Goal: Navigation & Orientation: Find specific page/section

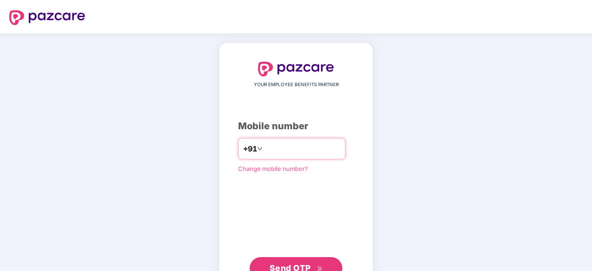
click at [269, 146] on input "number" at bounding box center [303, 148] width 76 height 15
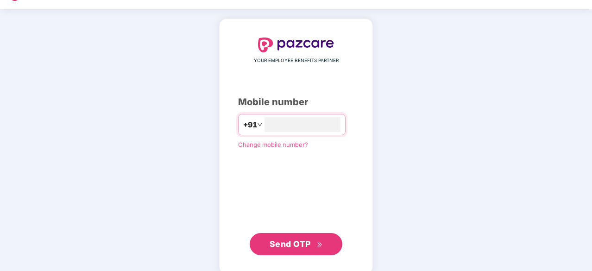
scroll to position [35, 0]
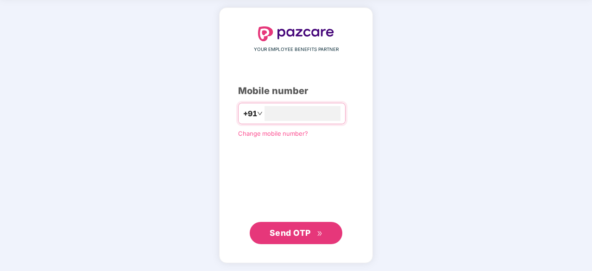
type input "**********"
click at [291, 236] on span "Send OTP" at bounding box center [290, 233] width 41 height 10
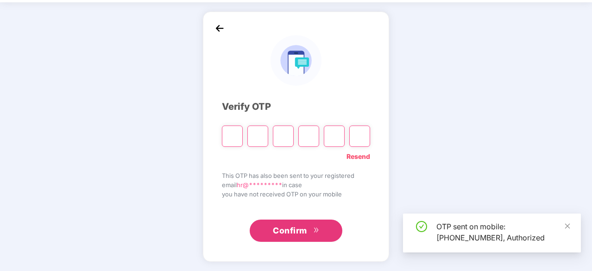
scroll to position [31, 0]
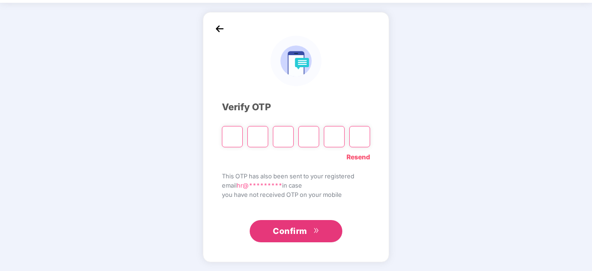
type input "*"
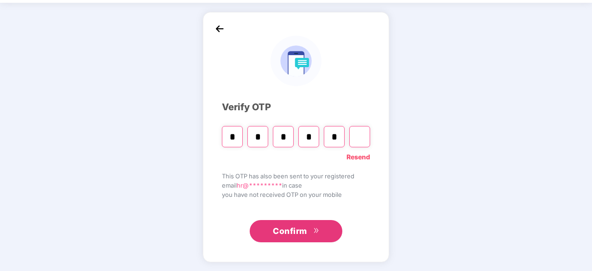
type input "*"
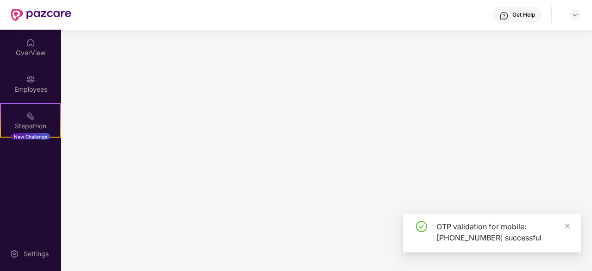
scroll to position [0, 0]
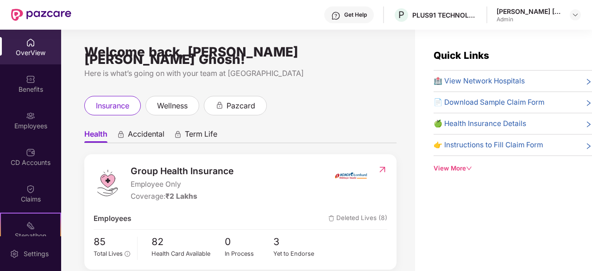
click at [469, 165] on icon "down" at bounding box center [469, 168] width 6 height 6
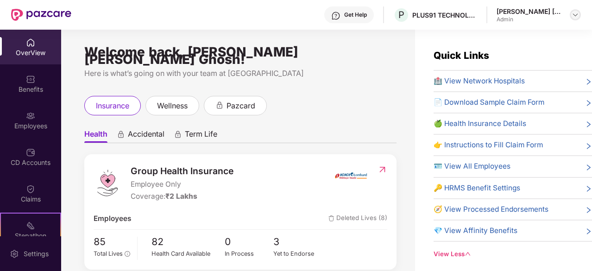
click at [578, 13] on img at bounding box center [575, 14] width 7 height 7
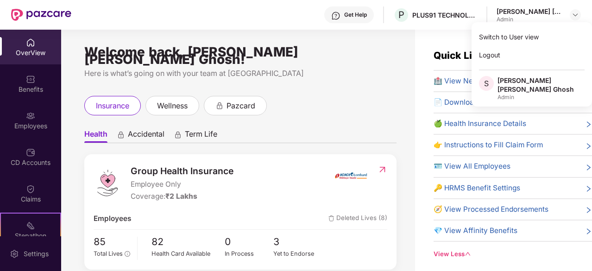
click at [335, 101] on div "insurance wellness pazcard" at bounding box center [240, 105] width 312 height 19
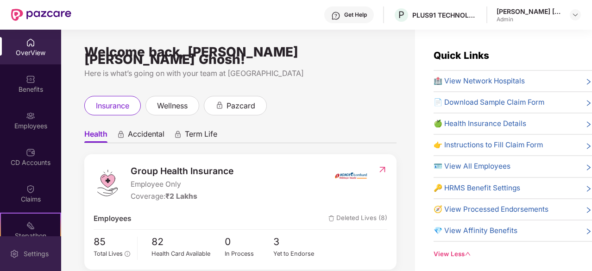
click at [33, 257] on div "Settings" at bounding box center [36, 253] width 31 height 9
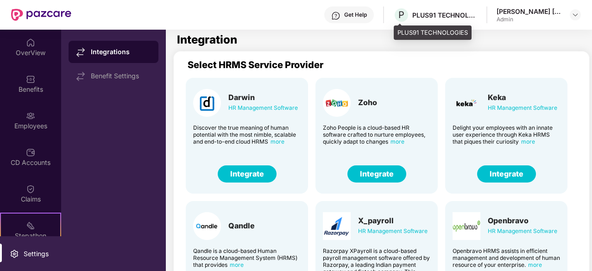
click at [435, 15] on div "PLUS91 TECHNOLOGIES" at bounding box center [444, 15] width 65 height 9
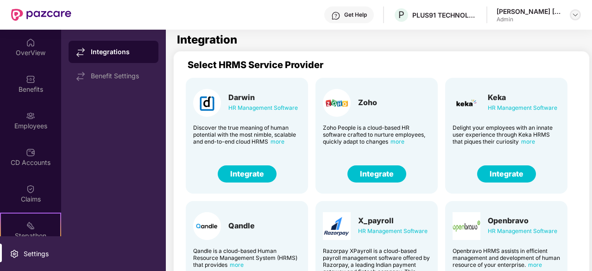
click at [574, 12] on img at bounding box center [575, 14] width 7 height 7
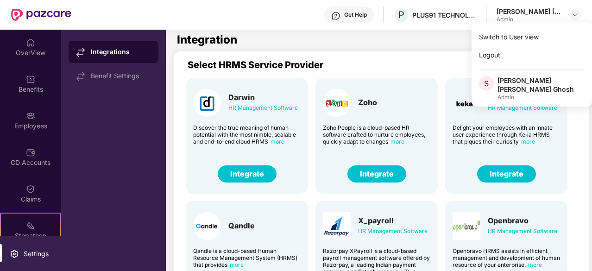
click at [103, 146] on div "Integrations Benefit Settings" at bounding box center [113, 150] width 105 height 241
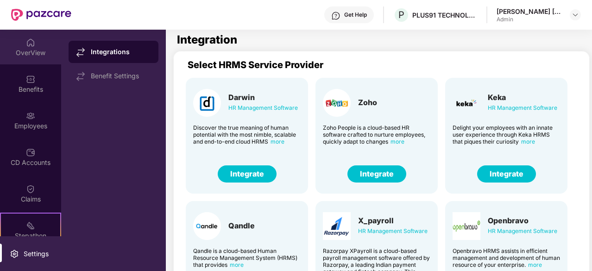
click at [28, 46] on img at bounding box center [30, 42] width 9 height 9
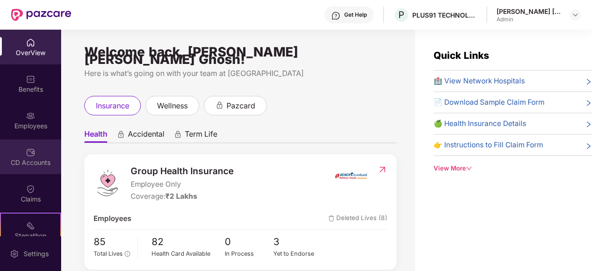
click at [16, 153] on div "CD Accounts" at bounding box center [30, 156] width 61 height 35
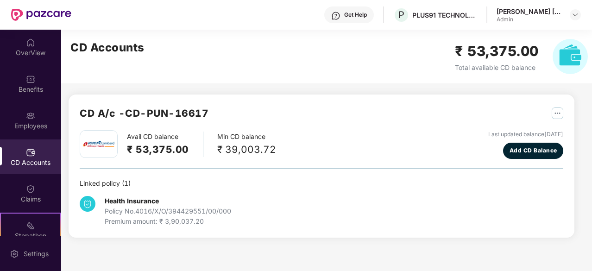
click at [160, 143] on h2 "₹ 53,375.00" at bounding box center [158, 149] width 62 height 15
click at [420, 135] on div "Avail CD balance ₹ 53,375.00 Min CD balance ₹ 39,003.72 Last updated balance [D…" at bounding box center [322, 144] width 484 height 29
click at [561, 112] on img "button" at bounding box center [558, 114] width 12 height 12
click at [83, 145] on img at bounding box center [98, 144] width 35 height 12
click at [572, 58] on img at bounding box center [570, 56] width 35 height 35
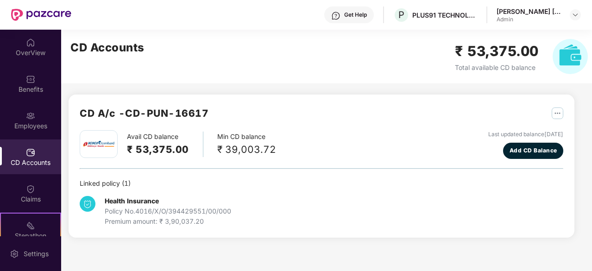
click at [462, 53] on h2 "₹ 53,375.00" at bounding box center [497, 51] width 84 height 22
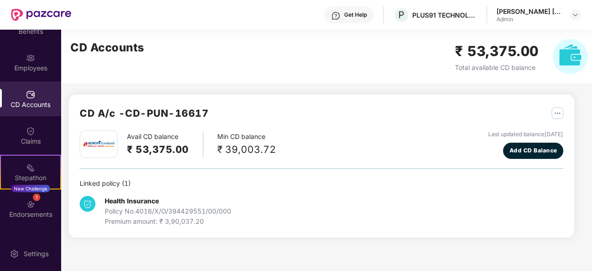
scroll to position [86, 0]
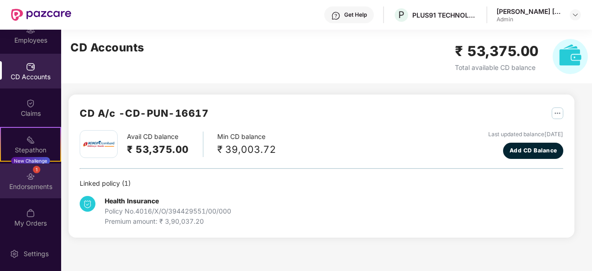
click at [23, 174] on div "1 Endorsements" at bounding box center [30, 181] width 61 height 35
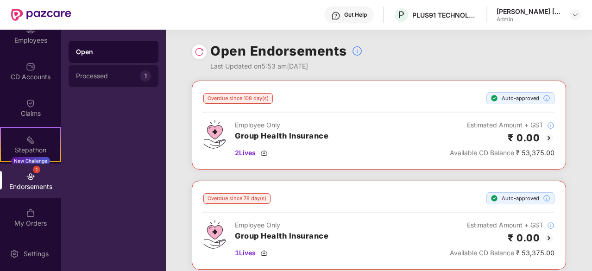
click at [114, 71] on div "Processed 1" at bounding box center [114, 76] width 90 height 22
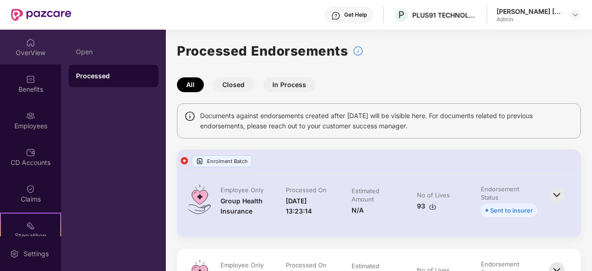
click at [29, 56] on div "OverView" at bounding box center [30, 52] width 61 height 9
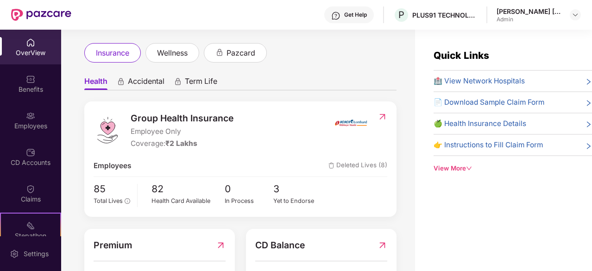
scroll to position [13, 0]
